Goal: Task Accomplishment & Management: Manage account settings

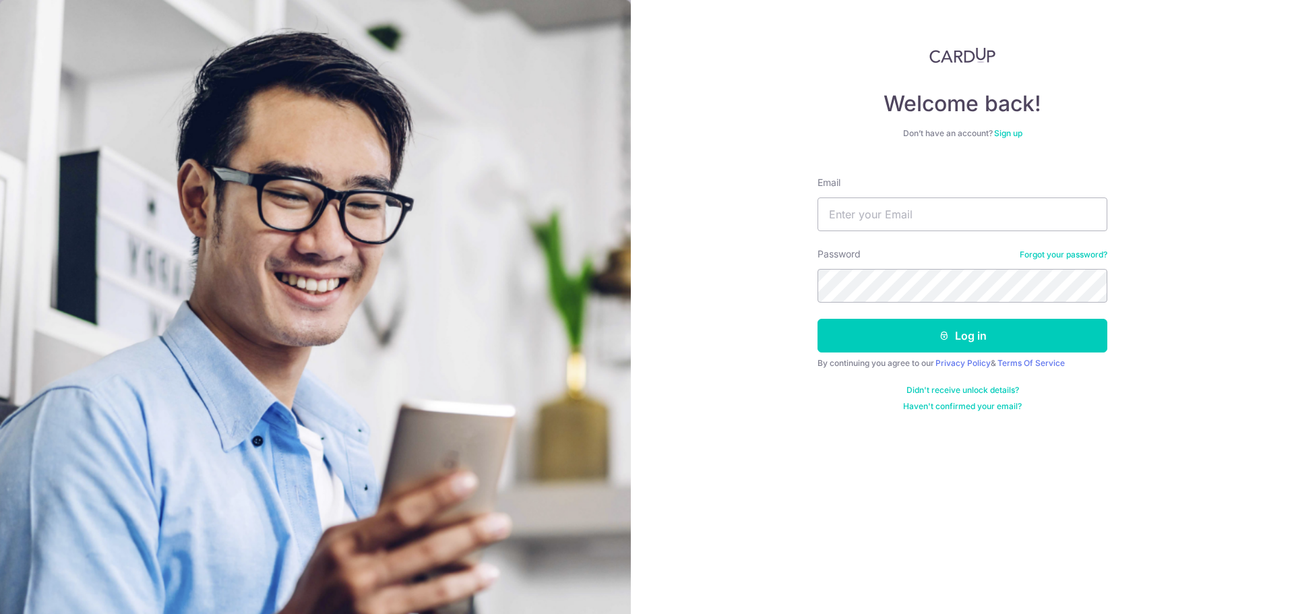
click at [952, 193] on div "Email" at bounding box center [963, 203] width 290 height 55
click at [950, 204] on input "Email" at bounding box center [963, 214] width 290 height 34
type input "[PERSON_NAME][EMAIL_ADDRESS][DOMAIN_NAME]"
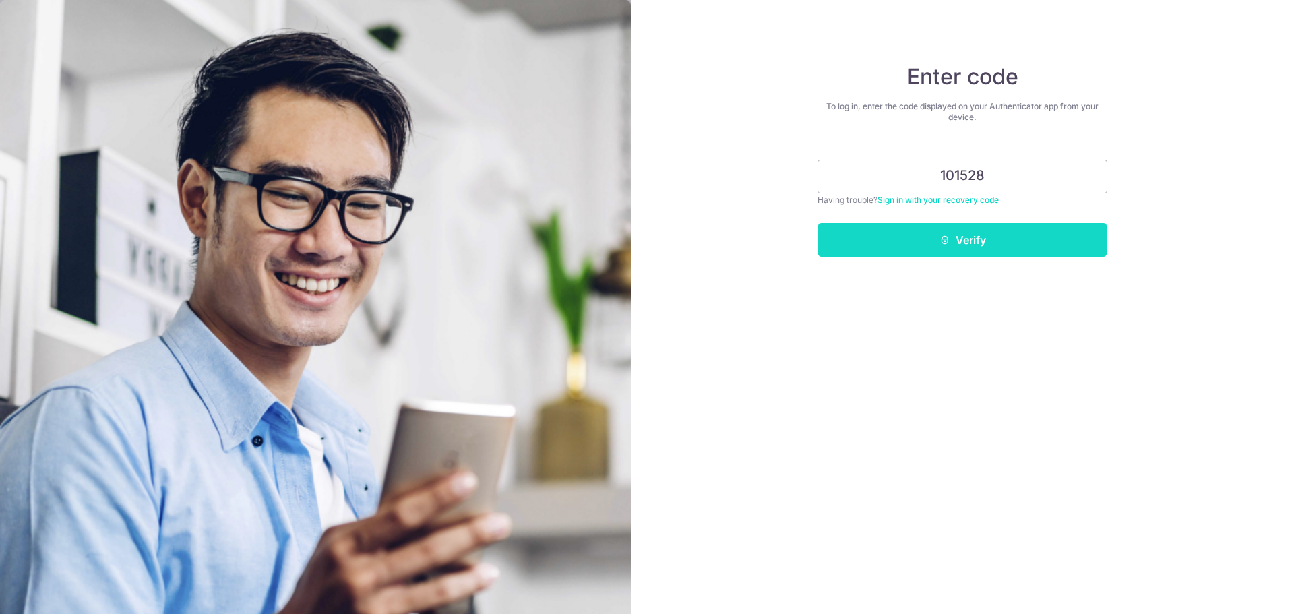
type input "101528"
click at [1086, 241] on button "Verify" at bounding box center [963, 240] width 290 height 34
